Goal: Information Seeking & Learning: Compare options

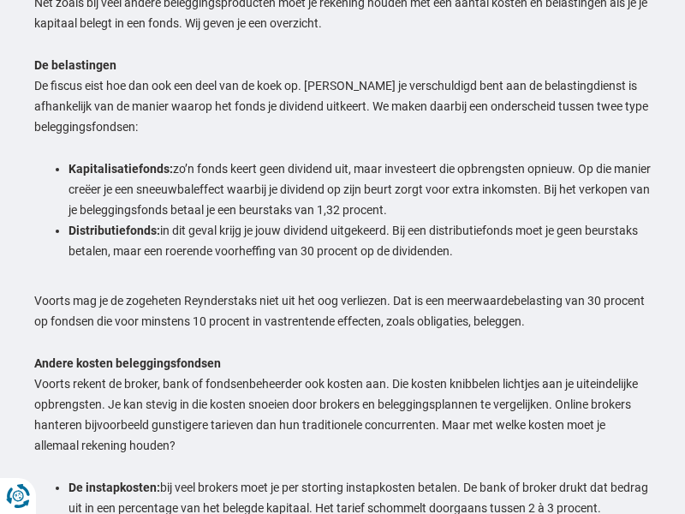
scroll to position [3041, 0]
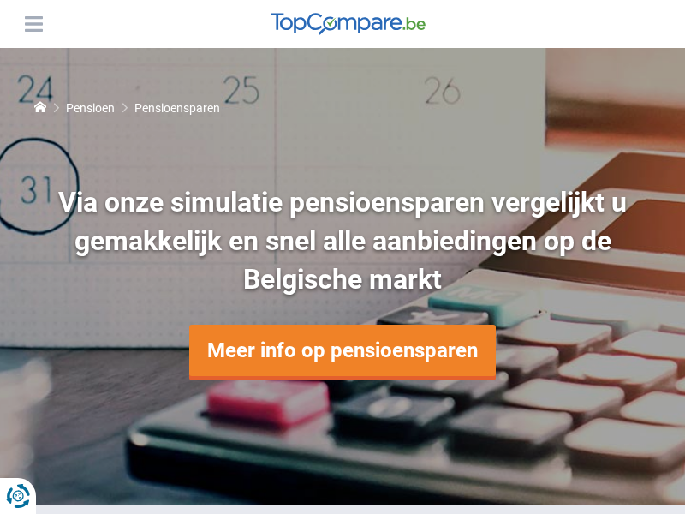
scroll to position [3055, 0]
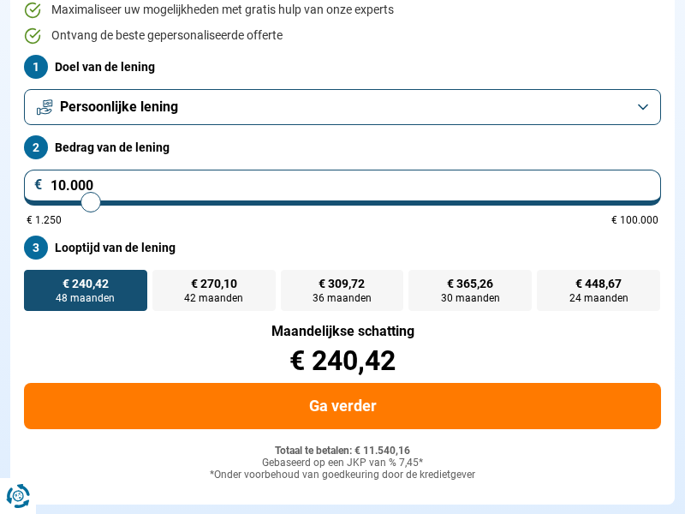
scroll to position [165, 0]
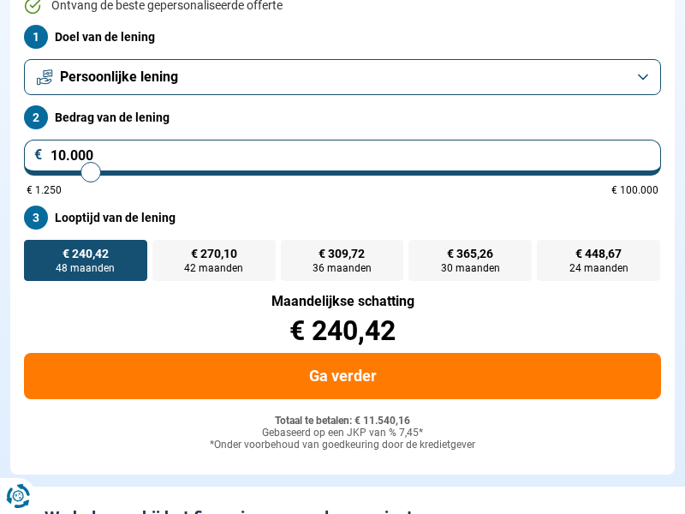
scroll to position [165, 0]
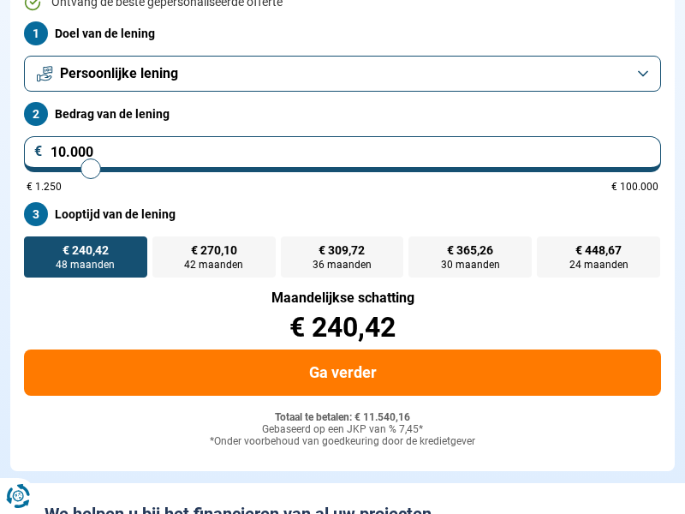
scroll to position [165, 0]
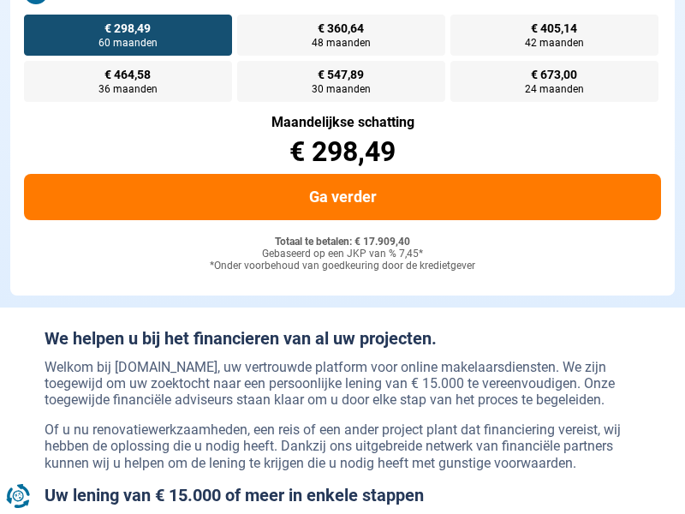
scroll to position [211, 0]
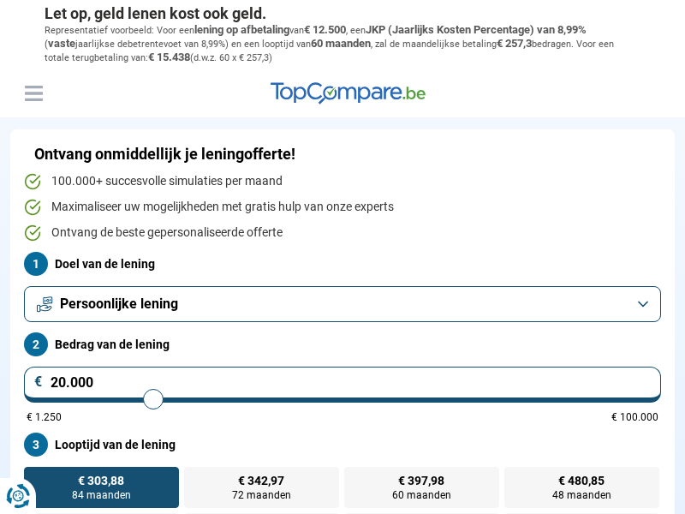
scroll to position [211, 0]
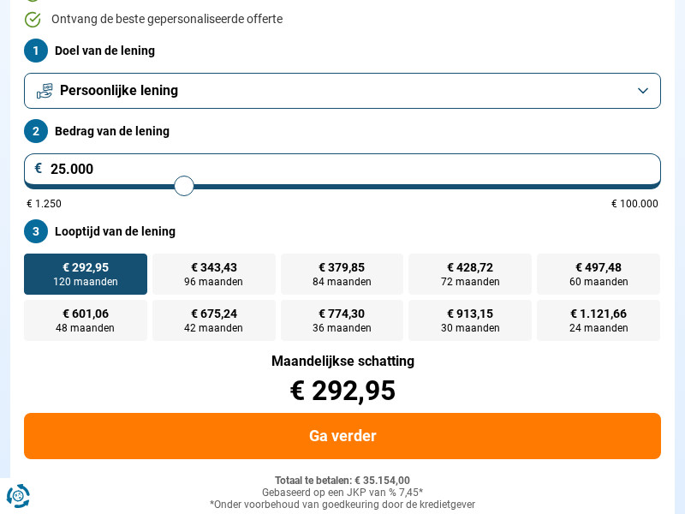
scroll to position [211, 0]
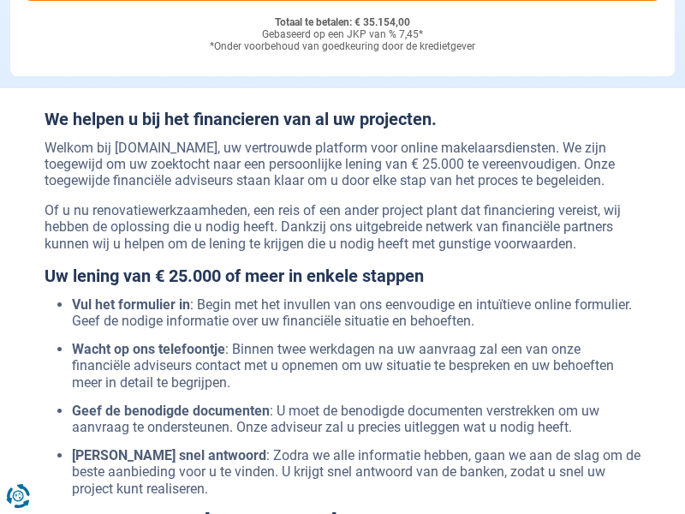
scroll to position [211, 0]
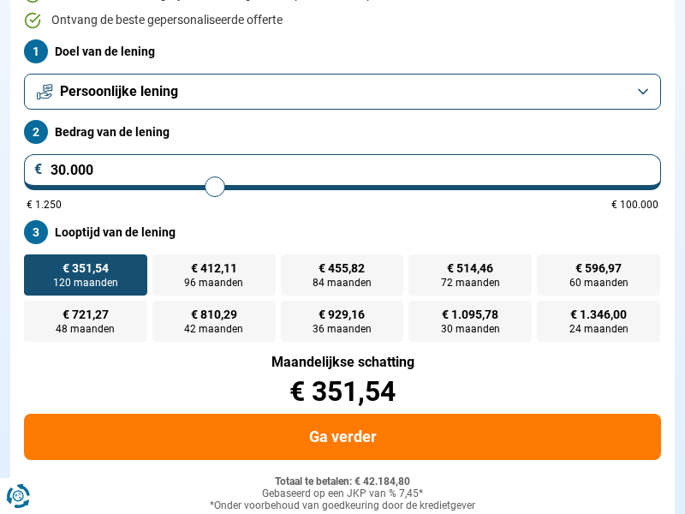
scroll to position [211, 0]
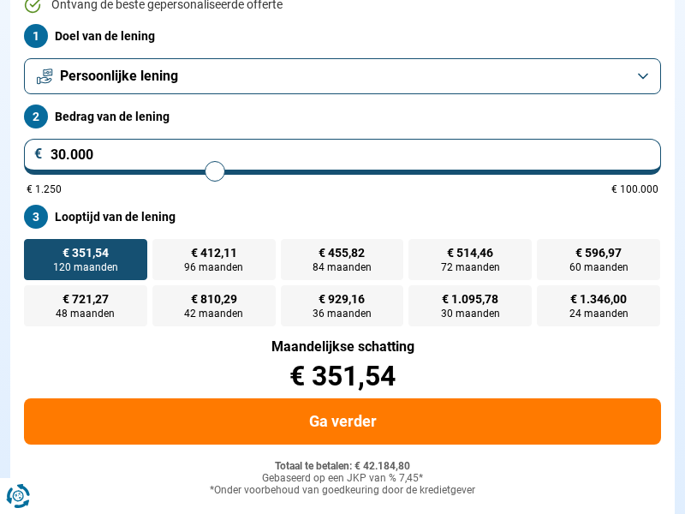
scroll to position [211, 0]
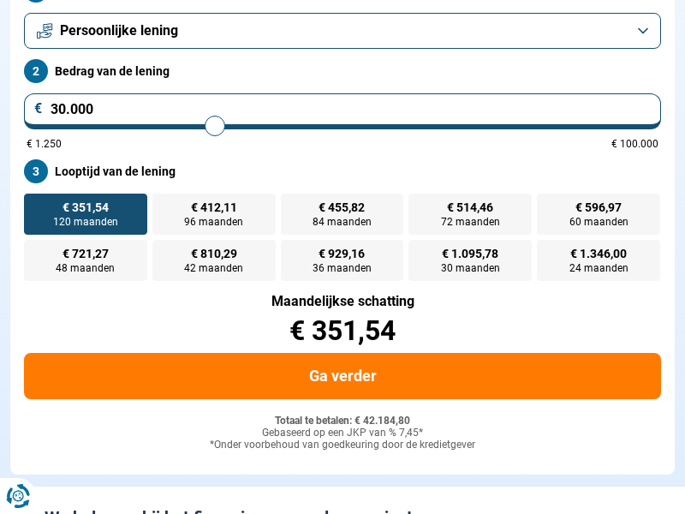
scroll to position [211, 0]
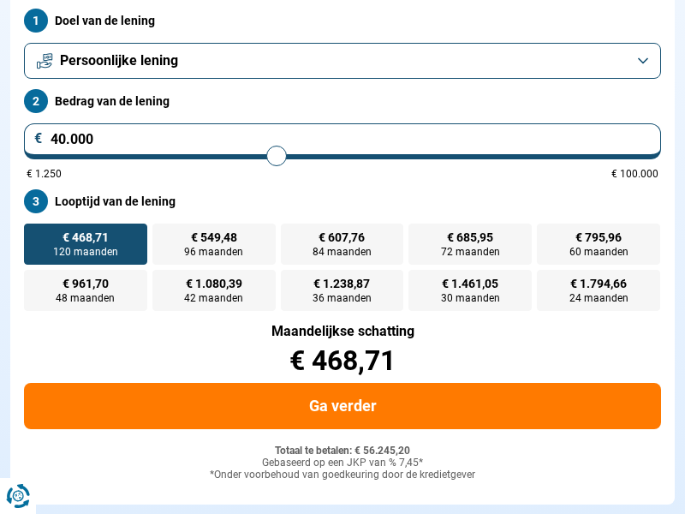
scroll to position [211, 0]
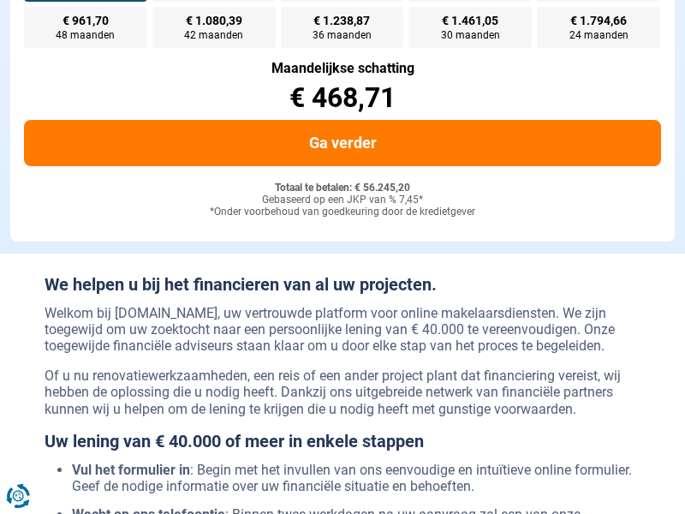
scroll to position [211, 0]
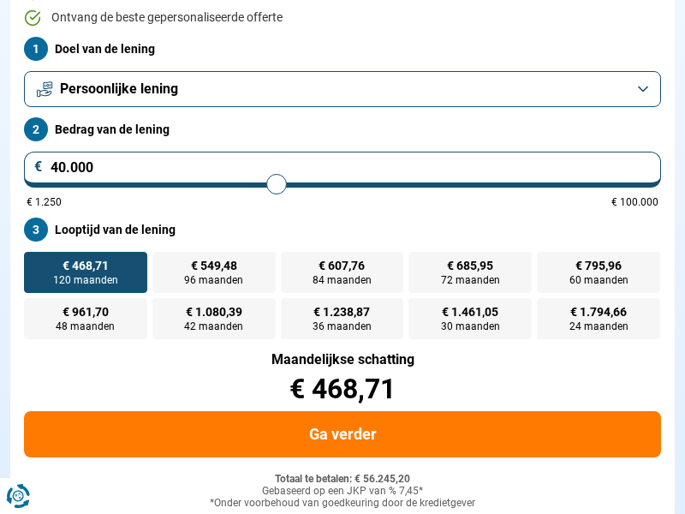
scroll to position [211, 0]
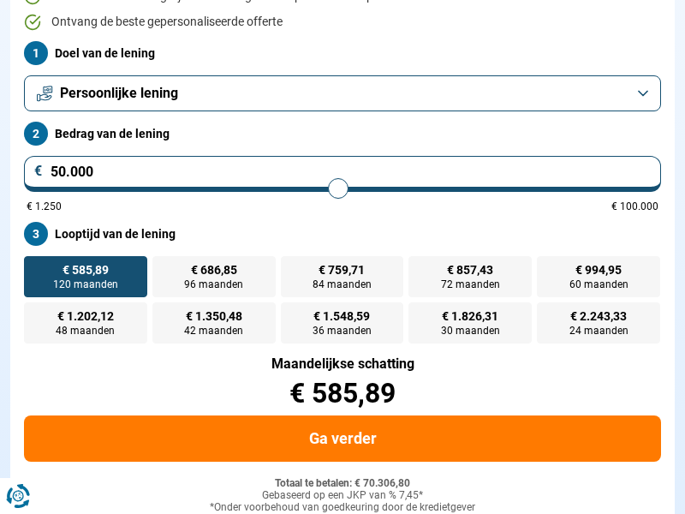
scroll to position [211, 0]
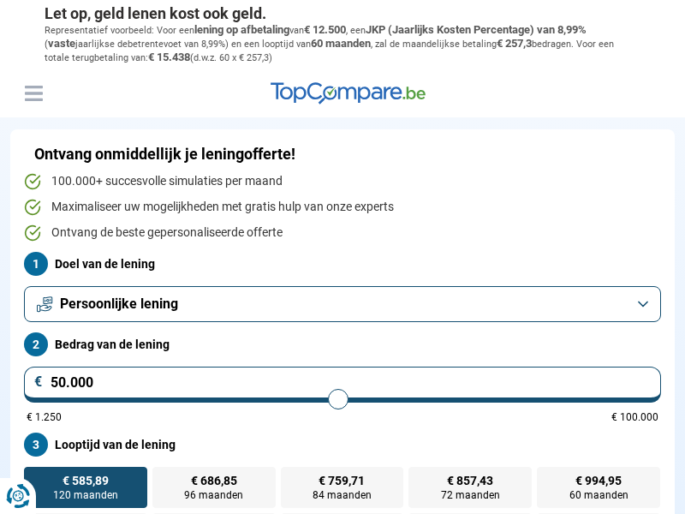
scroll to position [211, 0]
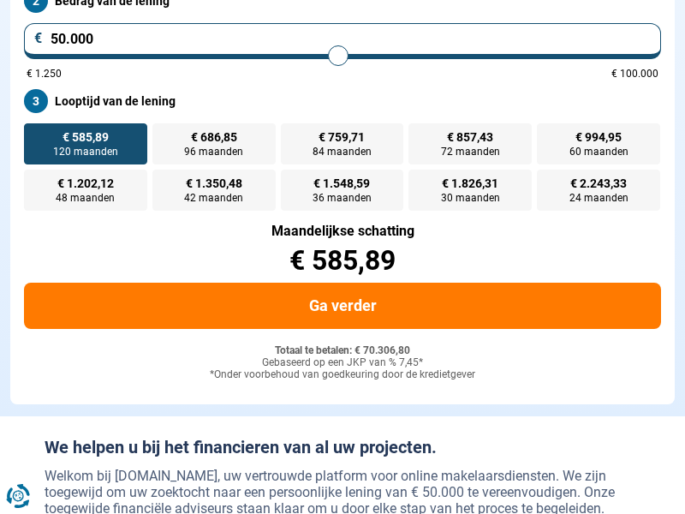
scroll to position [211, 0]
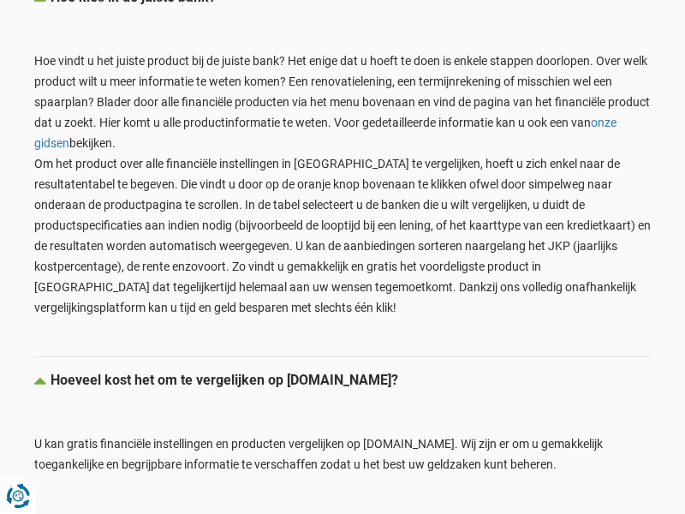
scroll to position [1764, 0]
